Goal: Information Seeking & Learning: Find specific fact

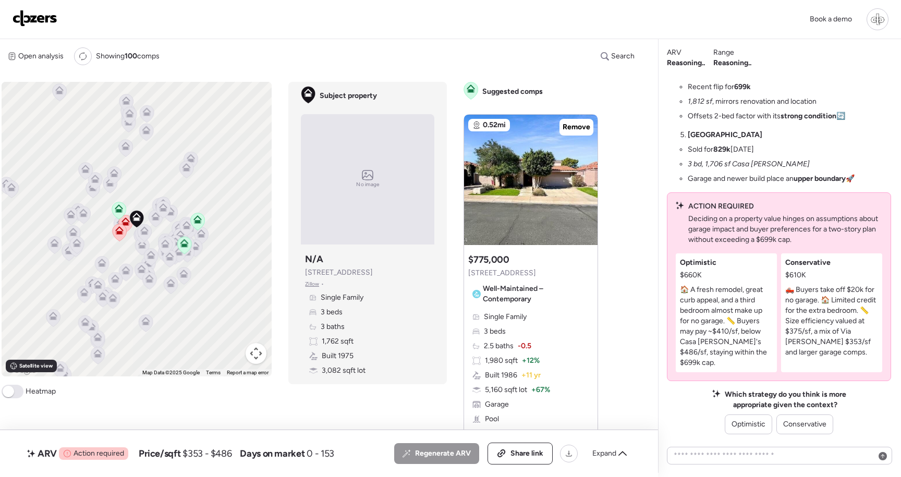
drag, startPoint x: 366, startPoint y: 268, endPoint x: 374, endPoint y: 274, distance: 10.1
click at [374, 274] on div "Subject property N/A 7817 E Pleasant Run Zillow • Single Family 3 beds 3 baths …" at bounding box center [368, 314] width 134 height 131
copy span "7817 E Pleasant Run"
click at [694, 212] on div "ACTION REQUIRED Deciding on a property value hinges on assumptions about garage…" at bounding box center [786, 223] width 194 height 44
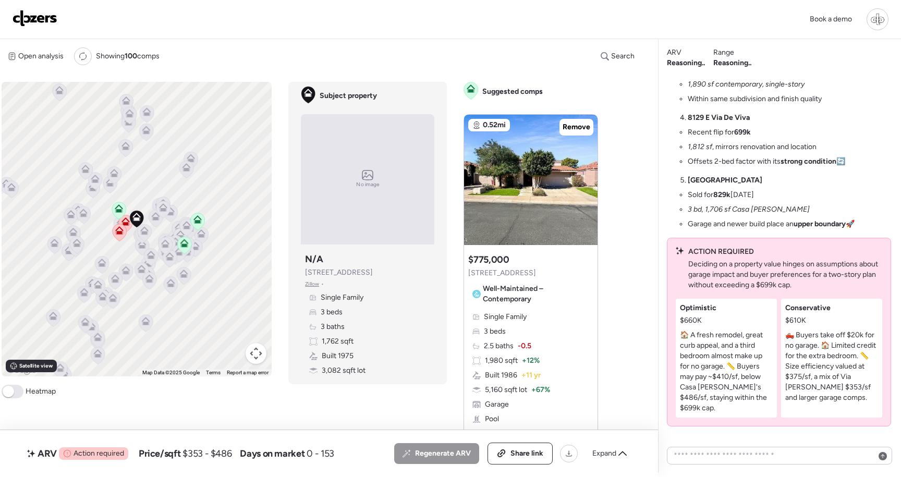
click at [733, 200] on li "Sold for 829k five months ago" at bounding box center [721, 195] width 66 height 10
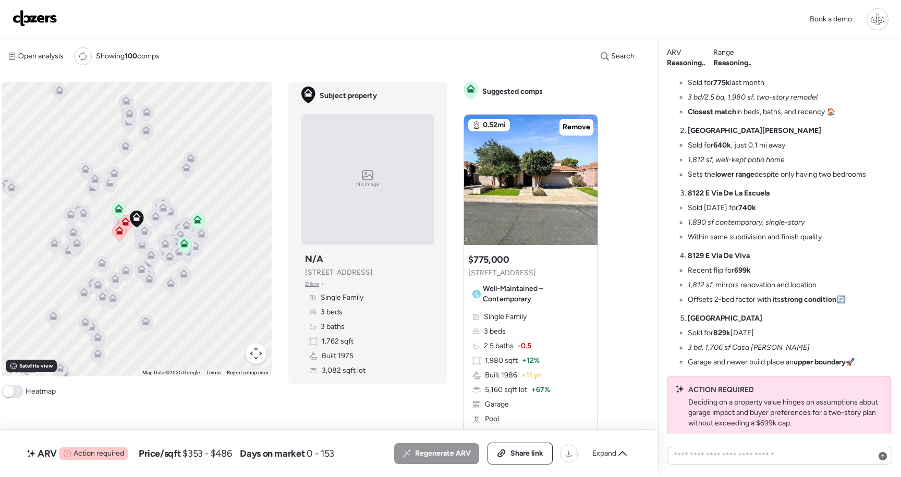
scroll to position [-216, 0]
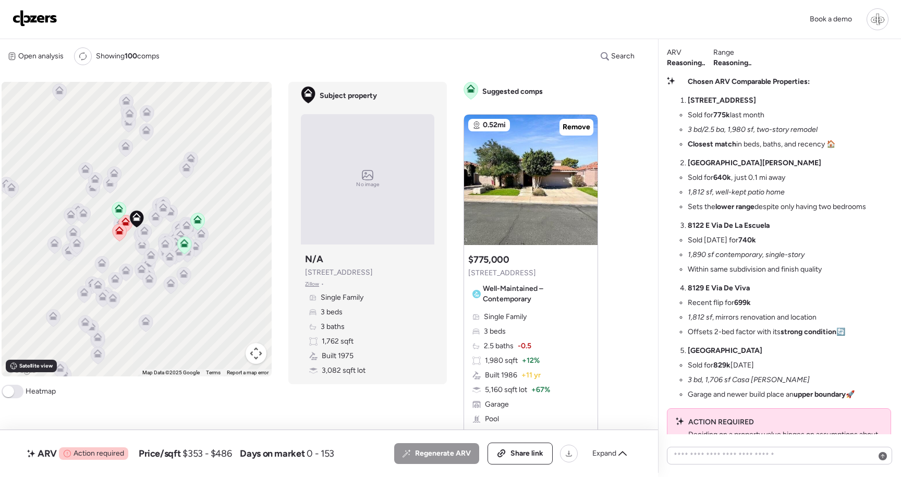
drag, startPoint x: 758, startPoint y: 351, endPoint x: 674, endPoint y: 80, distance: 283.5
click at [674, 80] on div "Chosen ARV Comparable Properties: 7556 N Via De La Siesta Sold for 775k last mo…" at bounding box center [779, 238] width 224 height 323
copy div "Chosen ARV Comparable Properties: 7556 N Via De La Siesta Sold for 775k last mo…"
click at [702, 94] on div "Chosen ARV Comparable Properties: 7556 N Via De La Siesta Sold for 775k last mo…" at bounding box center [777, 238] width 178 height 323
click at [702, 99] on strong "7556 N Via De La Siesta" at bounding box center [722, 100] width 68 height 9
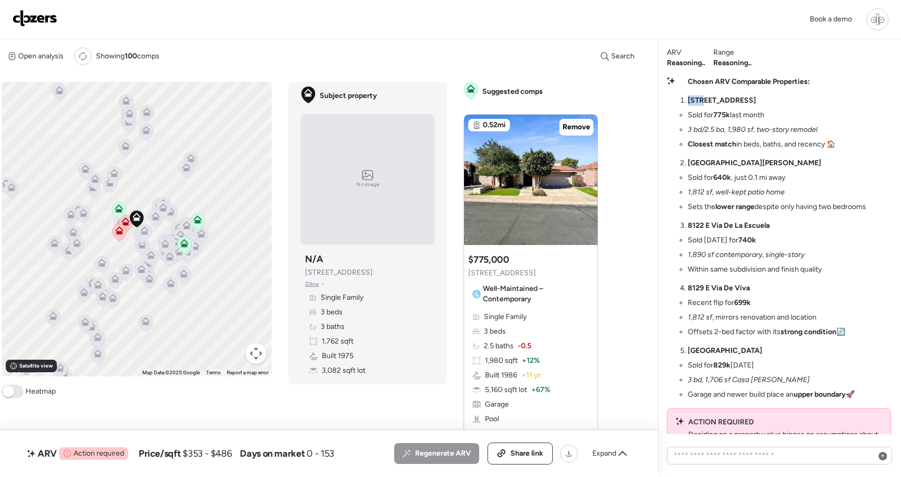
click at [702, 99] on strong "7556 N Via De La Siesta" at bounding box center [722, 100] width 68 height 9
copy li "7556 N Via De La Siesta"
drag, startPoint x: 753, startPoint y: 164, endPoint x: 689, endPoint y: 161, distance: 63.7
click at [689, 160] on p "7729 N Via De Fonda" at bounding box center [777, 163] width 178 height 10
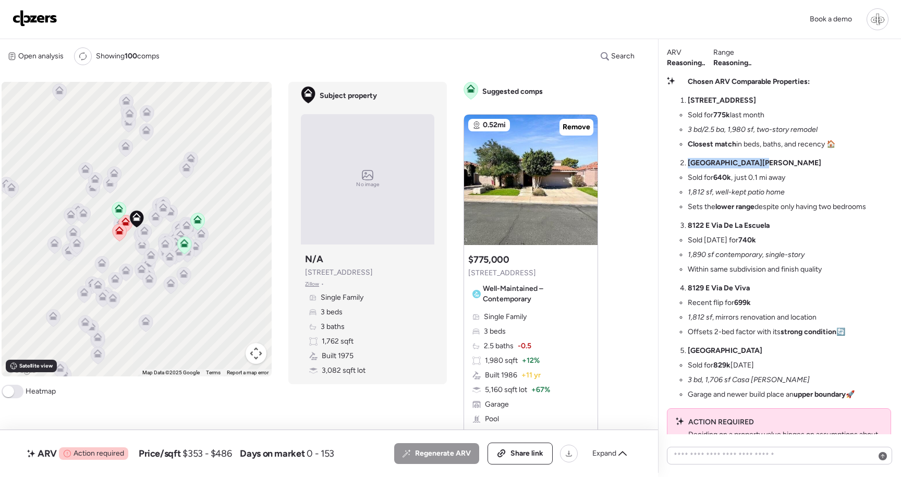
copy strong "7729 N Via De Fonda"
drag, startPoint x: 771, startPoint y: 226, endPoint x: 688, endPoint y: 225, distance: 82.9
click at [688, 225] on p "8122 E Via De La Escuela" at bounding box center [755, 226] width 134 height 10
copy strong "8122 E Via De La Escuela"
copy strong "8129 E Via De Viva"
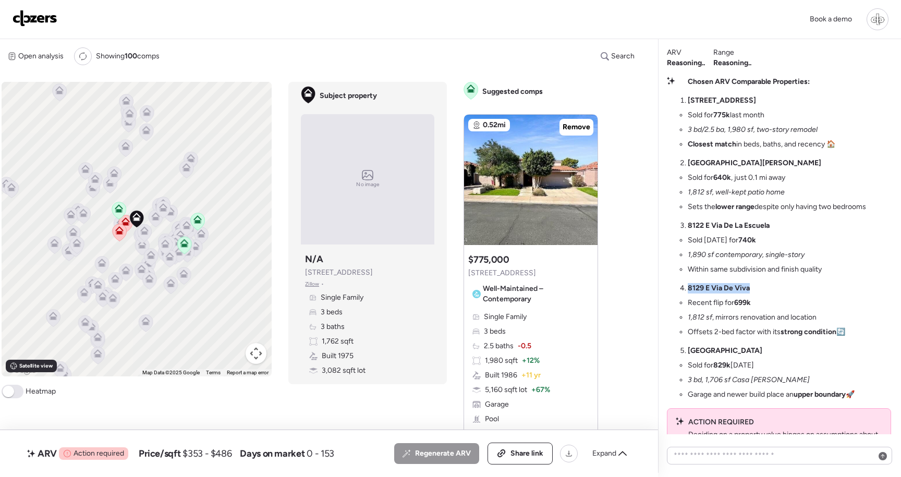
drag, startPoint x: 761, startPoint y: 287, endPoint x: 679, endPoint y: 287, distance: 82.4
click at [679, 287] on div "Chosen ARV Comparable Properties: 7556 N Via De La Siesta Sold for 775k last mo…" at bounding box center [779, 238] width 224 height 323
drag, startPoint x: 765, startPoint y: 354, endPoint x: 688, endPoint y: 353, distance: 77.7
click at [688, 353] on li "8725 E Via De Cerro Sold for 829k five months ago 3 bd, 1,706 sf Casa Serena re…" at bounding box center [771, 373] width 167 height 54
copy strong "8725 E Via De Cerro"
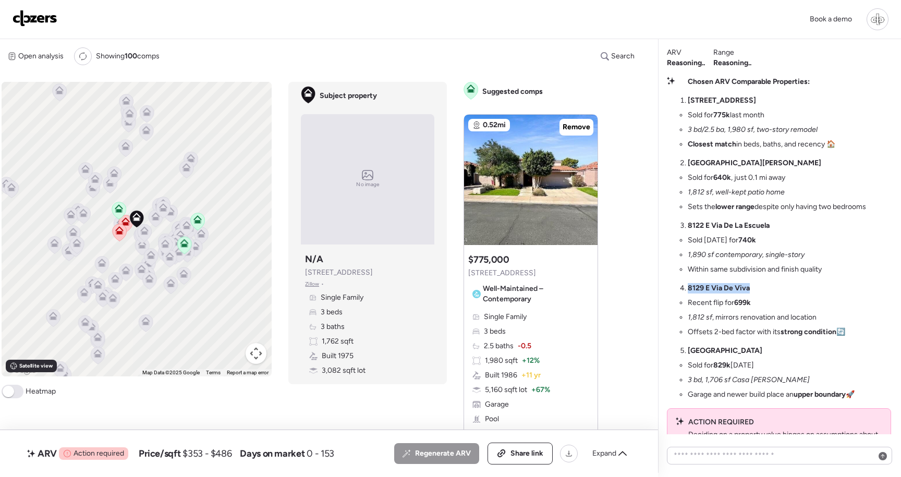
drag, startPoint x: 373, startPoint y: 272, endPoint x: 303, endPoint y: 268, distance: 70.6
click at [303, 268] on div "Subject property N/A 7817 E Pleasant Run Zillow • Single Family 3 beds 3 baths …" at bounding box center [368, 314] width 134 height 131
copy span "7817 E Pleasant Run"
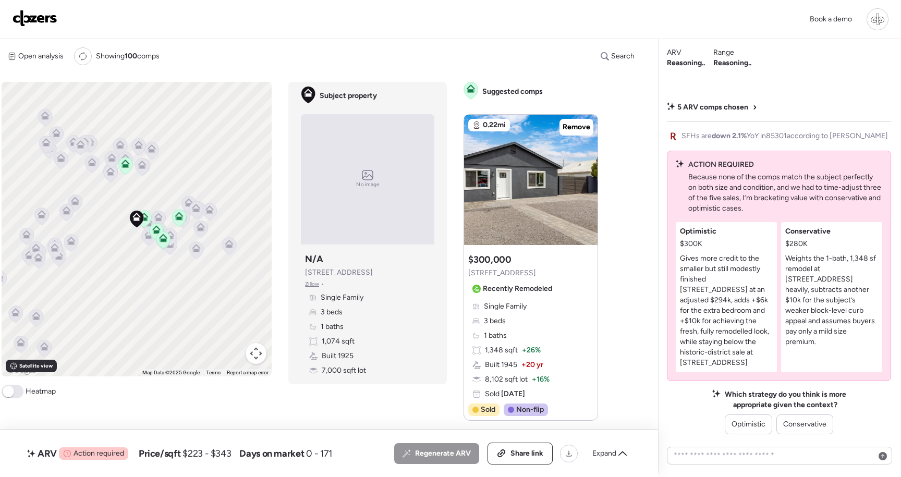
click at [699, 122] on div "5 ARV comps chosen" at bounding box center [779, 111] width 224 height 19
click at [697, 113] on span "5 ARV comps chosen" at bounding box center [713, 107] width 71 height 10
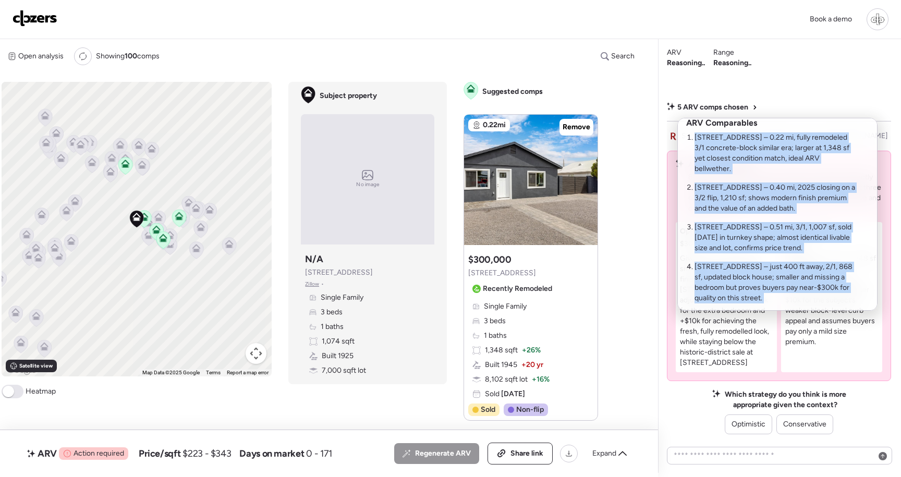
scroll to position [58, 0]
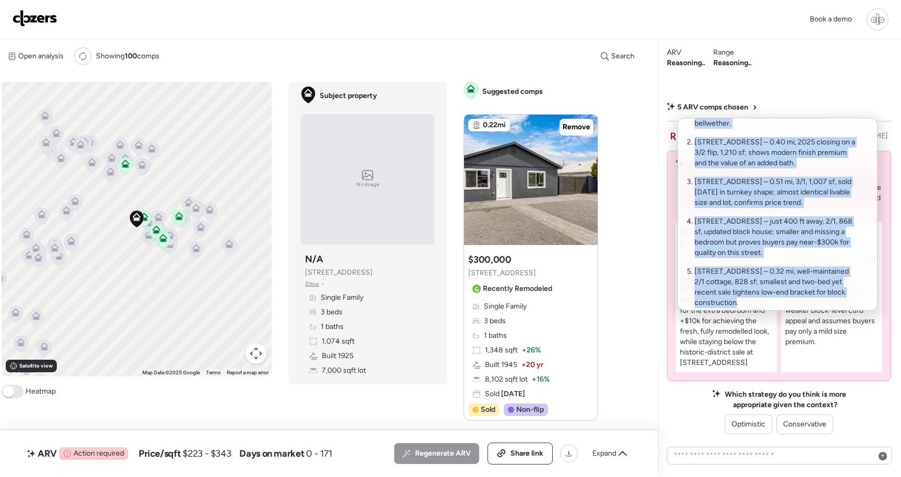
drag, startPoint x: 695, startPoint y: 160, endPoint x: 824, endPoint y: 320, distance: 205.5
click at [824, 311] on div "ARV Comparables 6613 N 53rd Dr – 0.22 mi, fully remodeled 3/1 concrete-block si…" at bounding box center [778, 214] width 200 height 193
copy ol "6613 N 53rd Dr – 0.22 mi, fully remodeled 3/1 concrete-block similar era; large…"
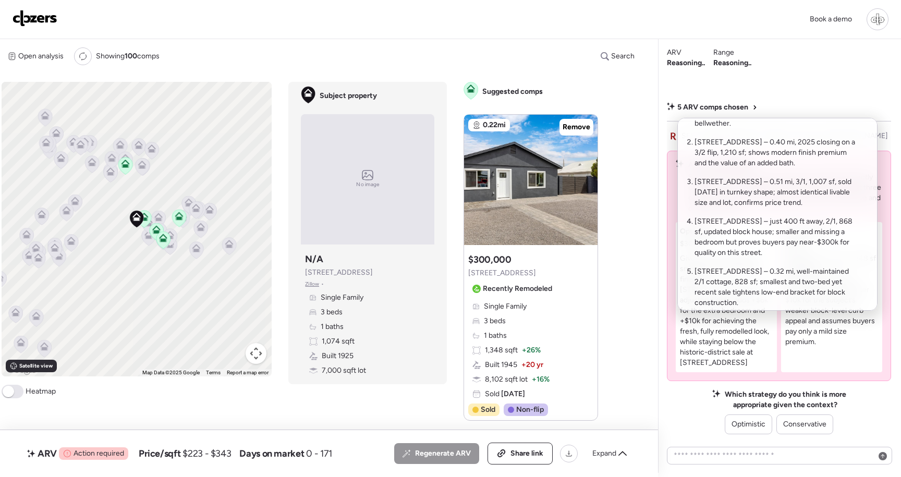
click at [697, 103] on div at bounding box center [450, 209] width 901 height 477
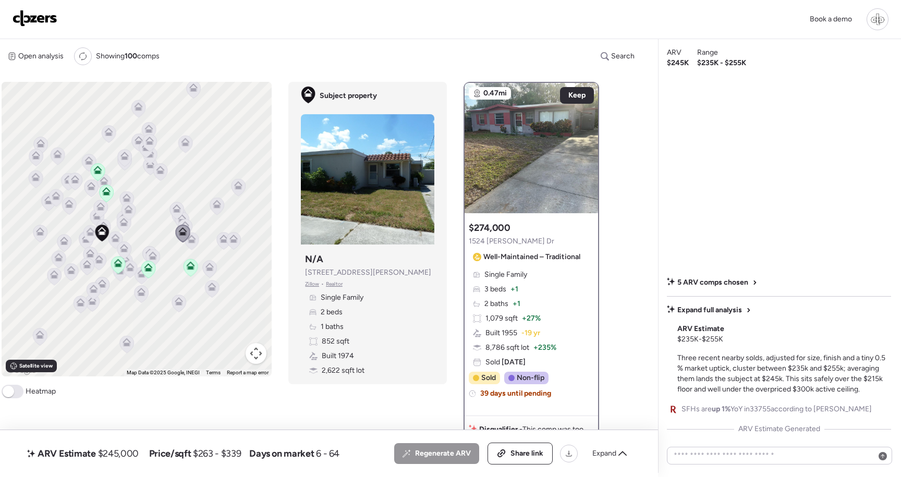
scroll to position [1470, 0]
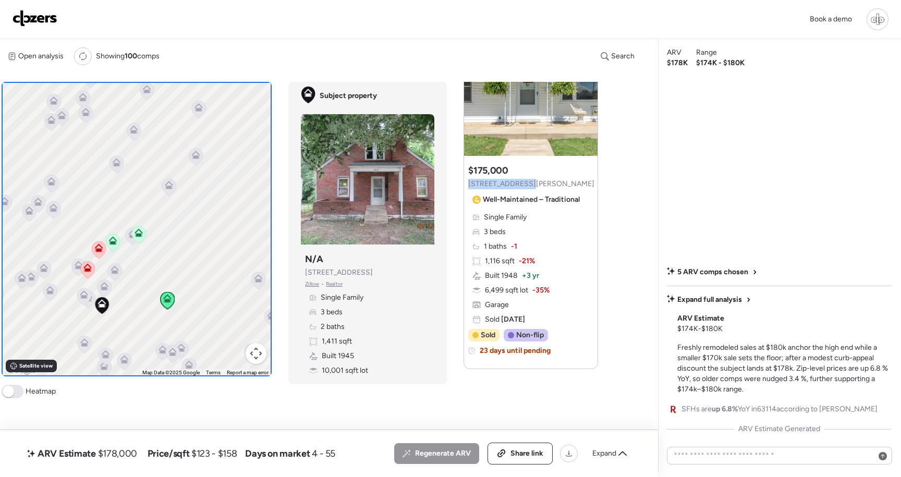
scroll to position [1926, 0]
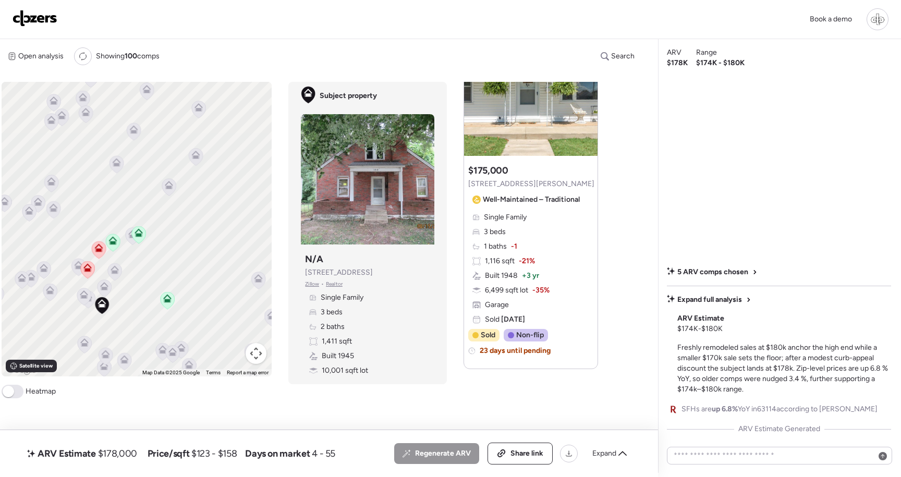
click at [466, 388] on div "Suggested comps 0.18mi Remove Price ceiling This property is substantially nice…" at bounding box center [535, 278] width 143 height 392
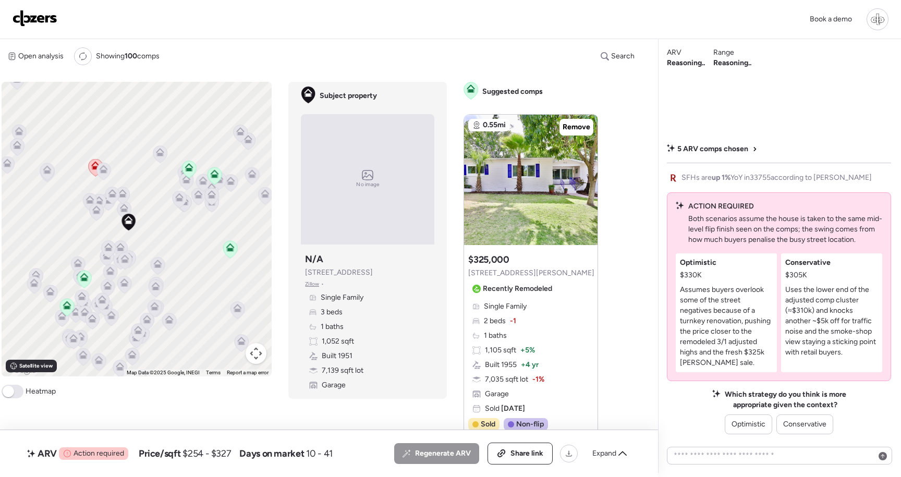
click at [694, 150] on span "5 ARV comps chosen" at bounding box center [713, 149] width 71 height 10
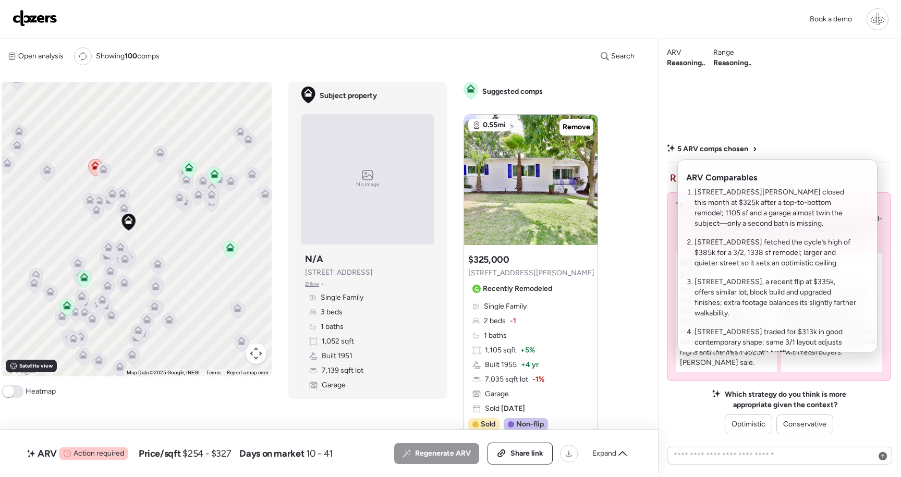
click at [694, 150] on div at bounding box center [450, 209] width 901 height 477
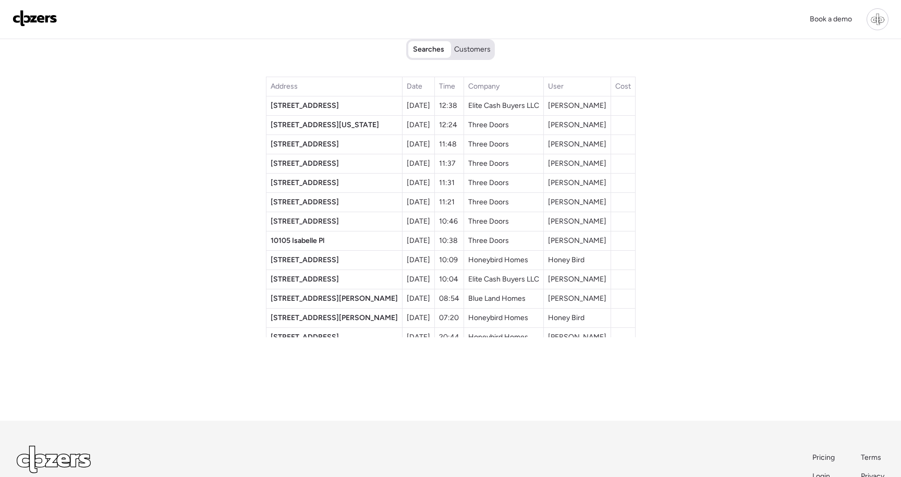
scroll to position [13, 0]
